Goal: Find specific page/section: Find specific page/section

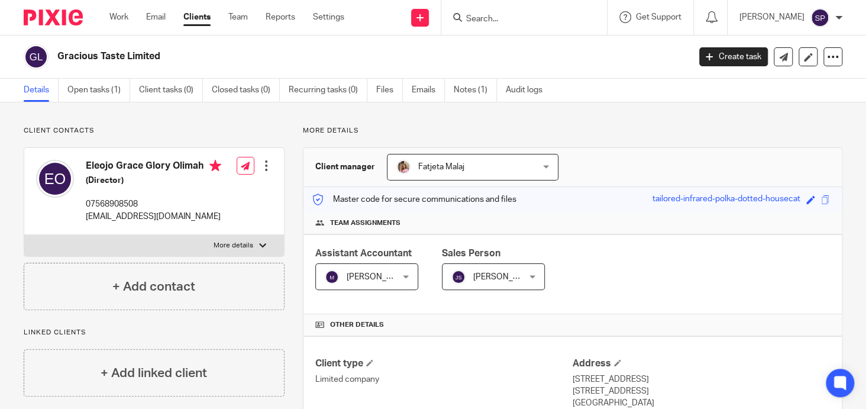
scroll to position [177, 0]
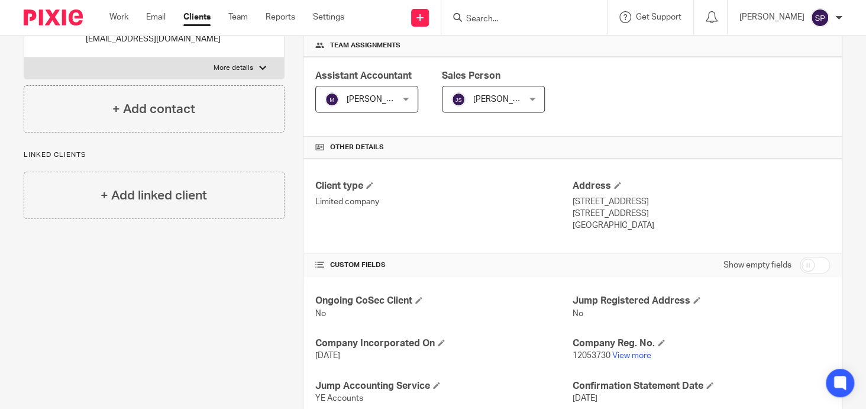
click at [493, 10] on form at bounding box center [528, 17] width 126 height 15
click at [492, 12] on form at bounding box center [528, 17] width 126 height 15
click at [486, 18] on input "Search" at bounding box center [518, 19] width 106 height 11
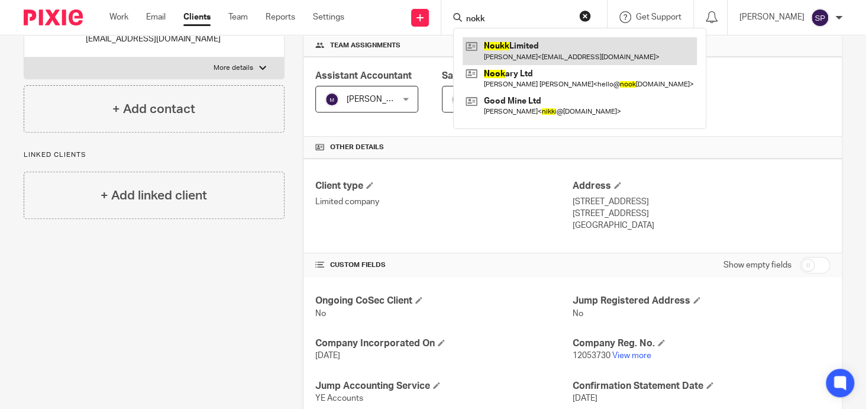
type input "nokk"
click at [522, 44] on link at bounding box center [580, 50] width 234 height 27
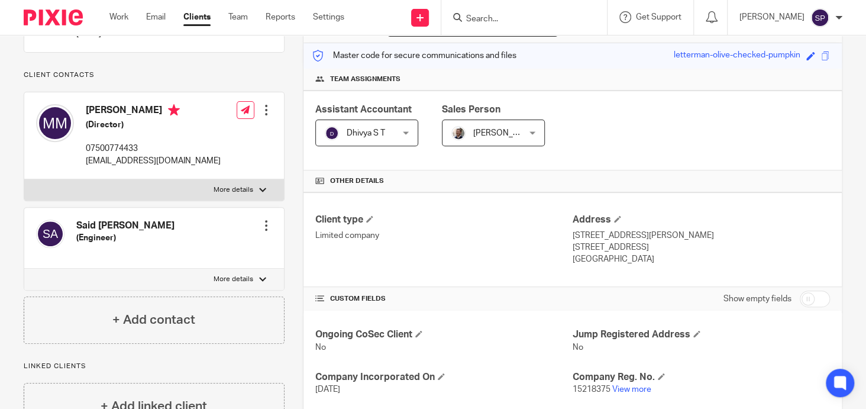
scroll to position [237, 0]
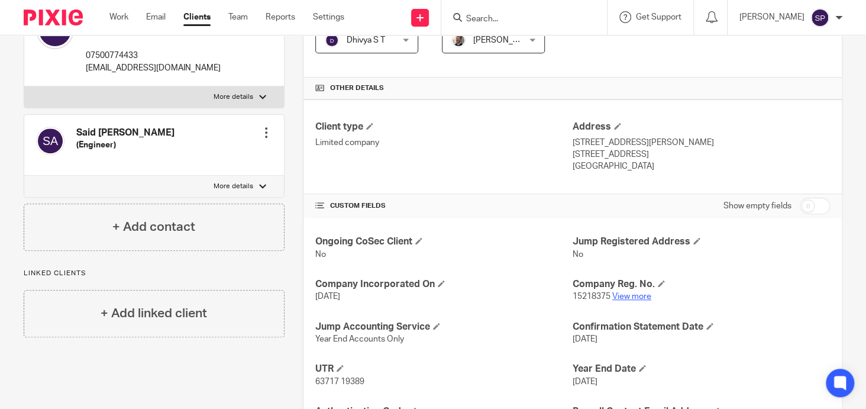
click at [623, 293] on link "View more" at bounding box center [631, 296] width 39 height 8
